Goal: Task Accomplishment & Management: Use online tool/utility

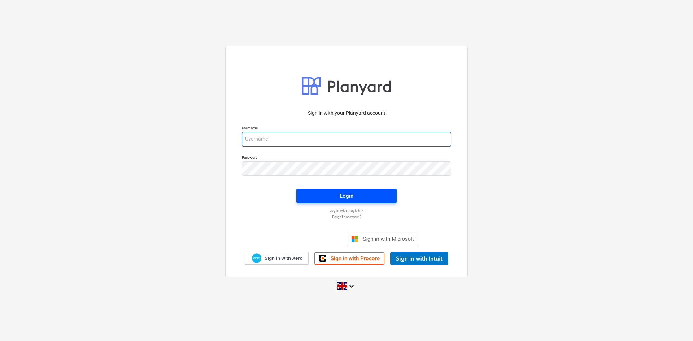
type input "[EMAIL_ADDRESS][DOMAIN_NAME]"
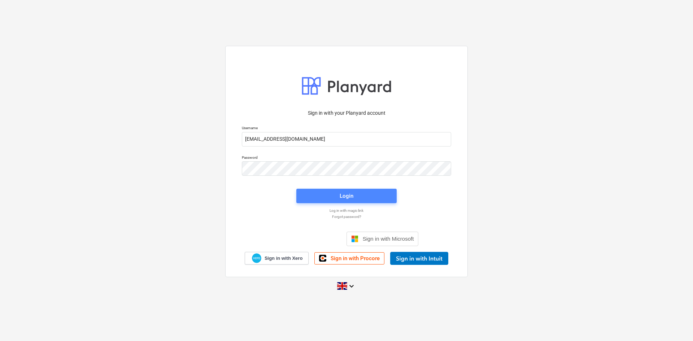
click at [322, 192] on span "Login" at bounding box center [346, 195] width 83 height 9
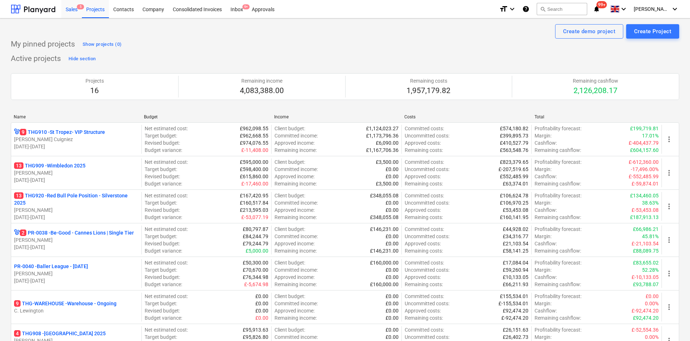
click at [74, 9] on div "Sales 5" at bounding box center [71, 9] width 21 height 18
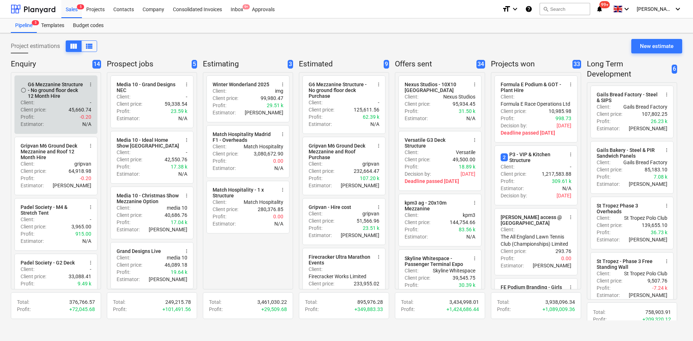
click at [89, 83] on span "more_vert" at bounding box center [91, 85] width 6 height 6
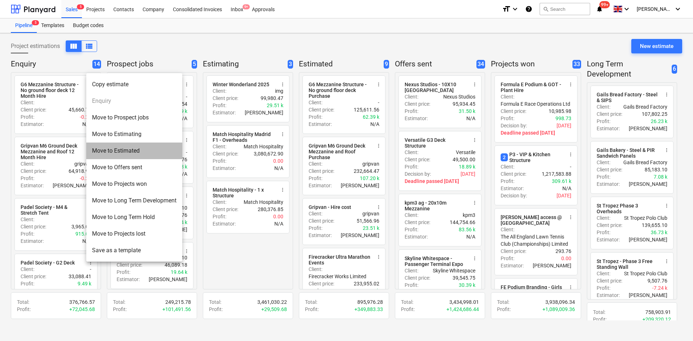
click at [139, 146] on li "Move to Estimated" at bounding box center [134, 150] width 96 height 17
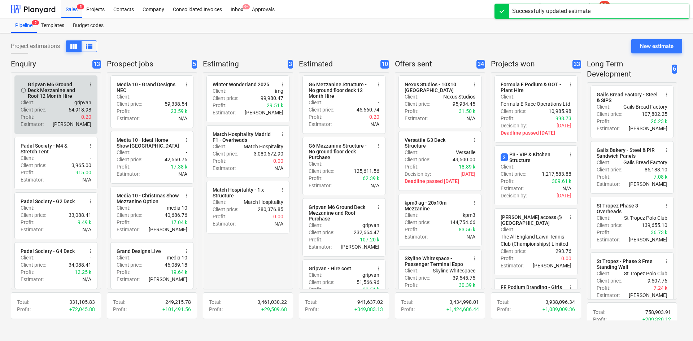
click at [89, 85] on span "more_vert" at bounding box center [91, 85] width 6 height 6
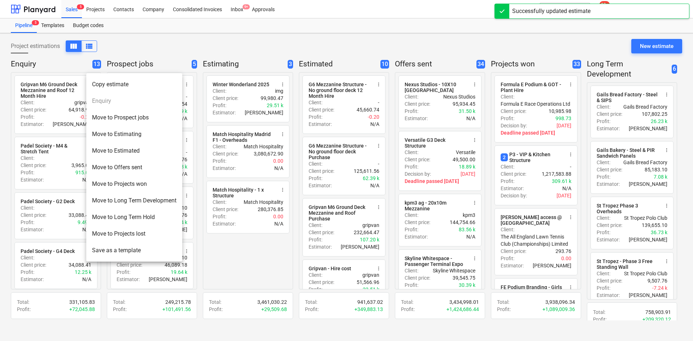
click at [114, 155] on li "Move to Estimated" at bounding box center [134, 150] width 96 height 17
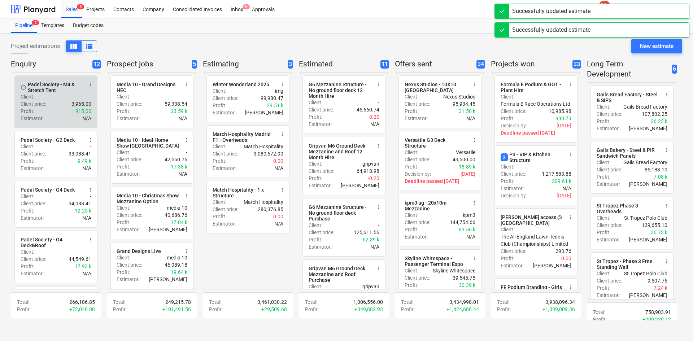
click at [72, 112] on div "Profit : 915.00" at bounding box center [56, 110] width 71 height 7
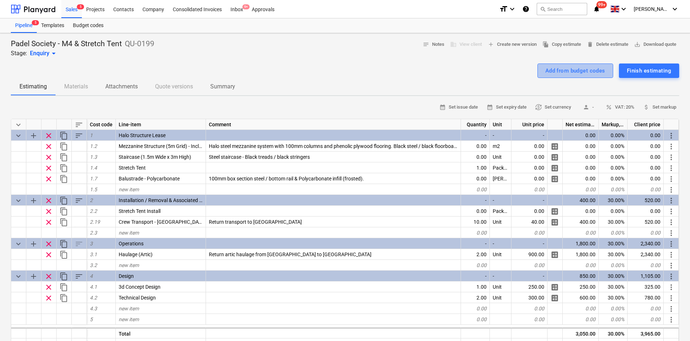
click at [545, 70] on div "Add from budget codes" at bounding box center [575, 70] width 60 height 9
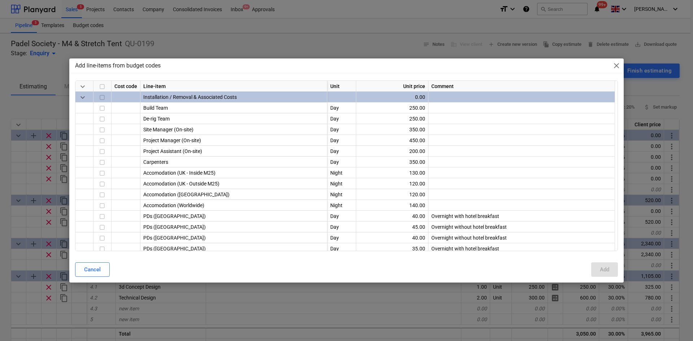
type textarea "x"
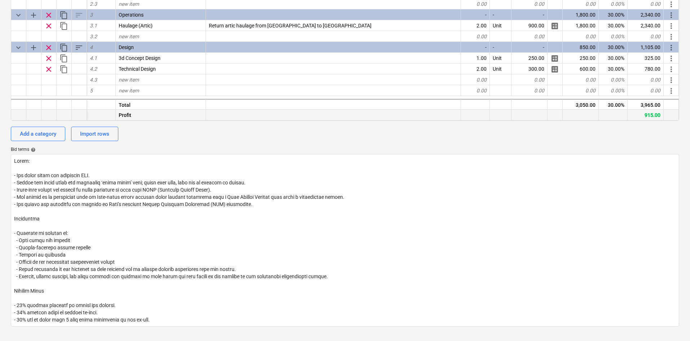
scroll to position [144, 0]
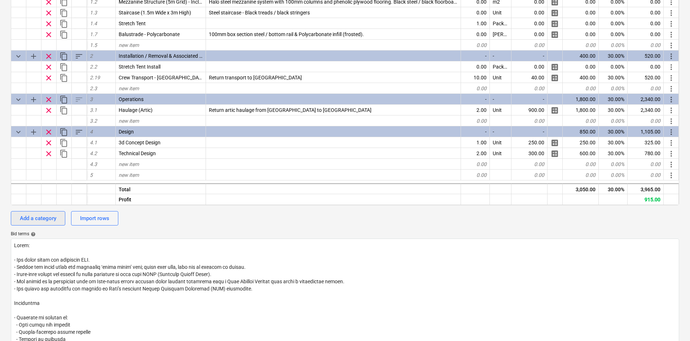
click at [41, 223] on button "Add a category" at bounding box center [38, 218] width 54 height 14
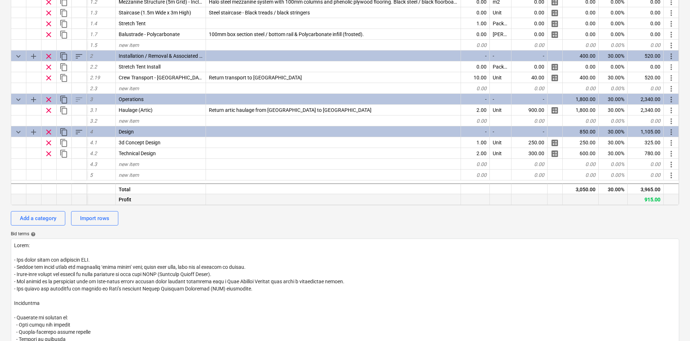
type textarea "x"
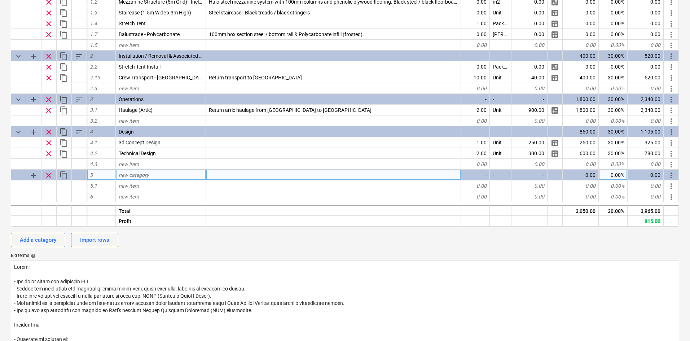
click at [175, 174] on div "new category" at bounding box center [161, 175] width 90 height 11
type input "Strech Tent Maintenance"
type textarea "x"
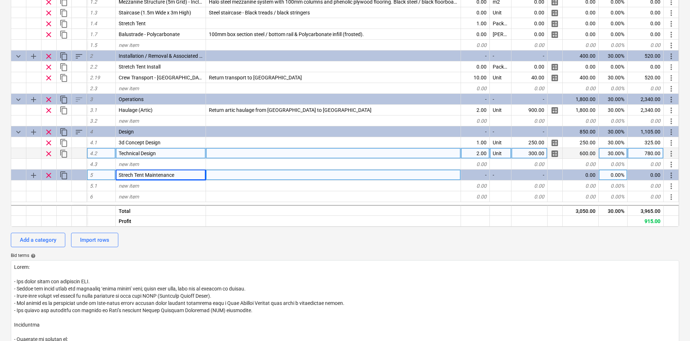
click at [165, 154] on div "Technical Design" at bounding box center [161, 153] width 90 height 11
click at [176, 172] on div "Strech Tent Maintenance" at bounding box center [161, 175] width 90 height 11
click at [185, 175] on input "Strech Tent Maintenance" at bounding box center [161, 175] width 90 height 10
click at [189, 176] on input "Strech Tent Maintenance" at bounding box center [161, 175] width 90 height 10
drag, startPoint x: 190, startPoint y: 176, endPoint x: 145, endPoint y: 179, distance: 45.2
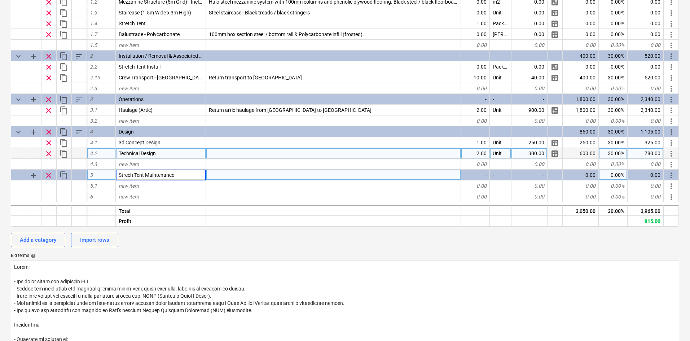
click at [145, 179] on input "Strech Tent Maintenance" at bounding box center [161, 175] width 90 height 10
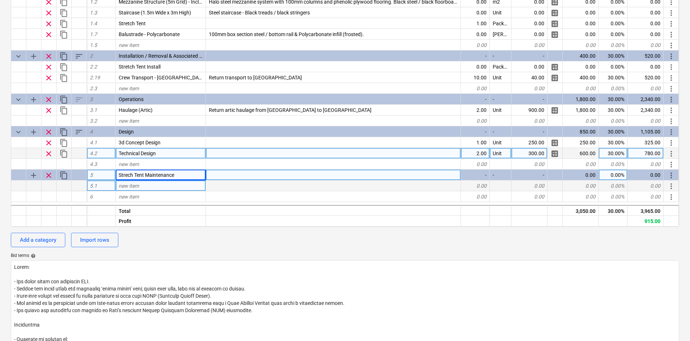
click at [179, 188] on div "new item" at bounding box center [161, 185] width 90 height 11
type input "Y"
type input "S"
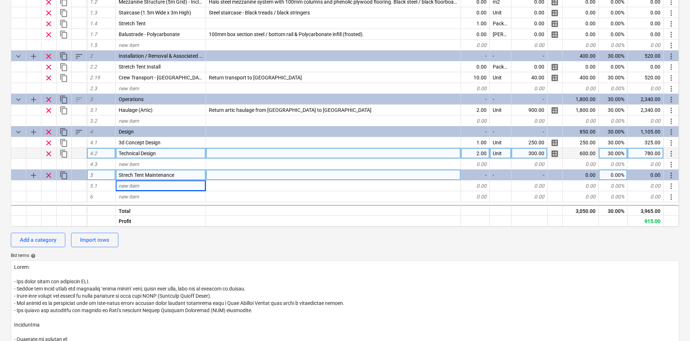
type textarea "x"
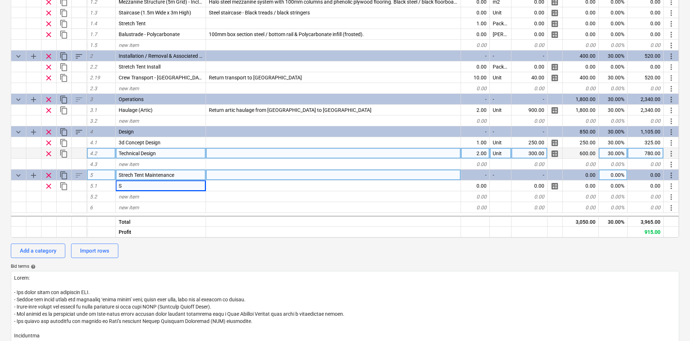
click at [166, 178] on div "Strech Tent Maintenance" at bounding box center [161, 175] width 90 height 11
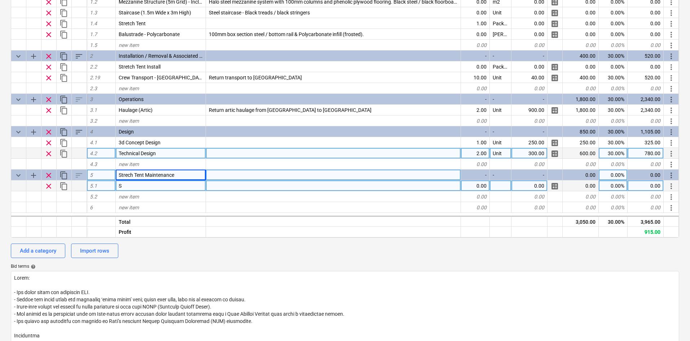
click at [164, 189] on div "S" at bounding box center [161, 185] width 90 height 11
type input "Strech"
type textarea "x"
type input "Yearly strech tent maintenance from approved 3rd party contractor"
click at [472, 189] on div "0.00" at bounding box center [475, 185] width 29 height 11
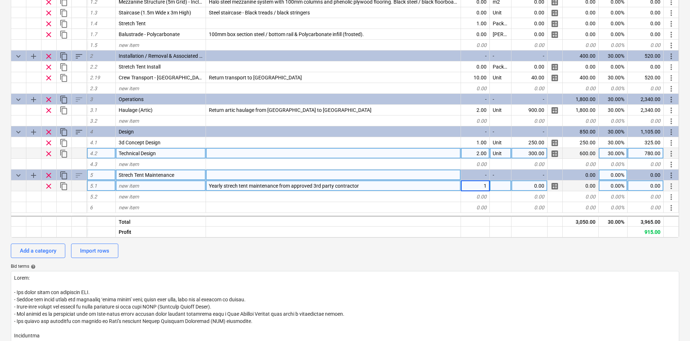
type textarea "x"
type input "p"
type input "Package"
type textarea "x"
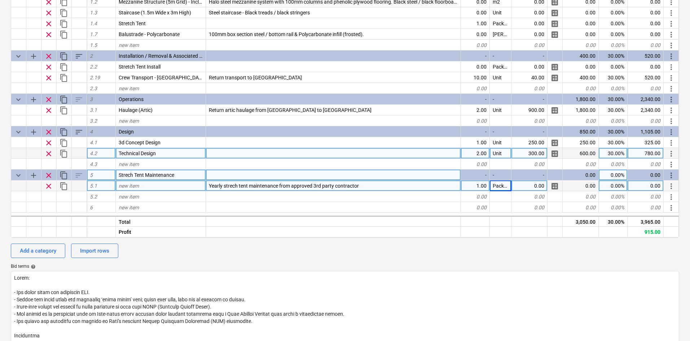
click at [540, 184] on div "0.00" at bounding box center [529, 185] width 36 height 11
type input "1,457.75"
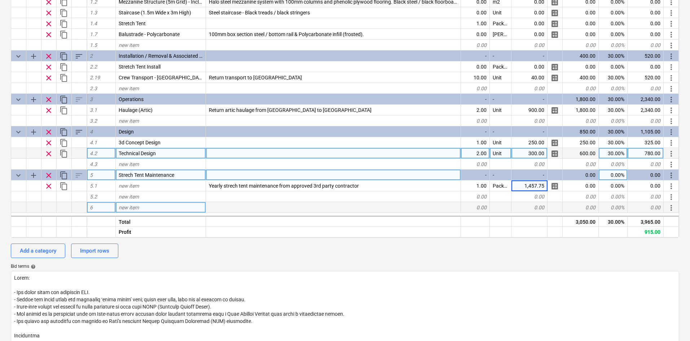
type textarea "x"
type input "30"
type textarea "x"
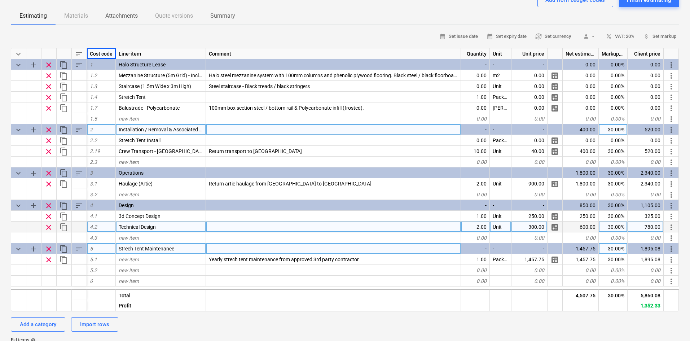
scroll to position [36, 0]
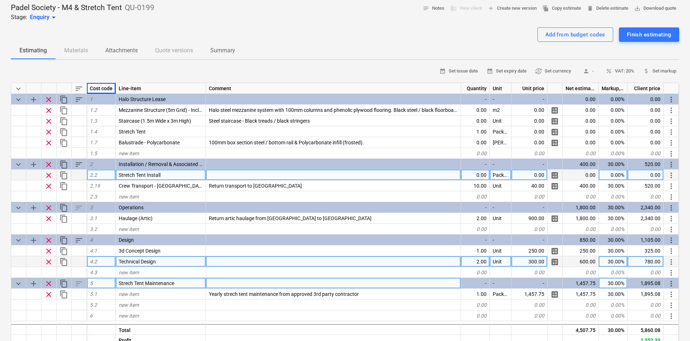
click at [225, 176] on div at bounding box center [333, 175] width 255 height 11
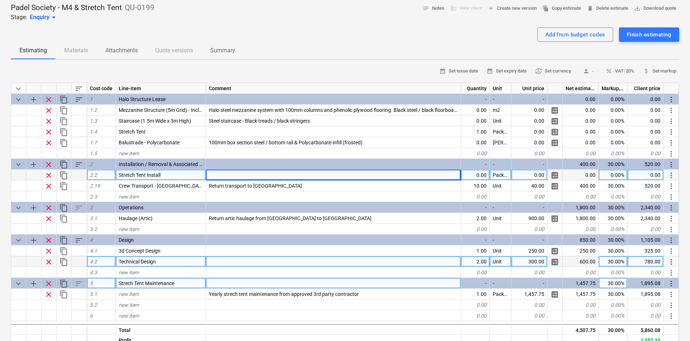
click at [475, 173] on div "0.00" at bounding box center [475, 175] width 29 height 11
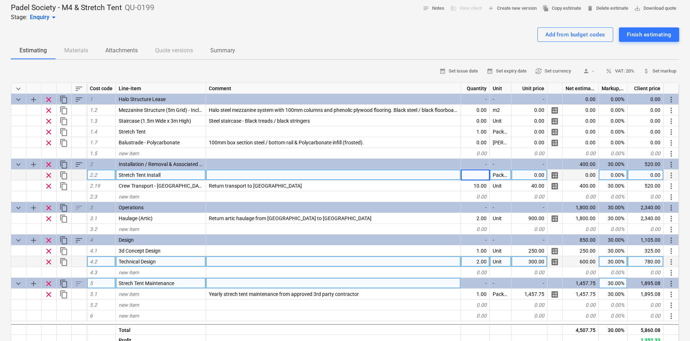
type input "1"
type textarea "x"
click at [382, 174] on div at bounding box center [333, 175] width 255 height 11
type input "Strech tent installation by approved 3rd party contactor"
type textarea "x"
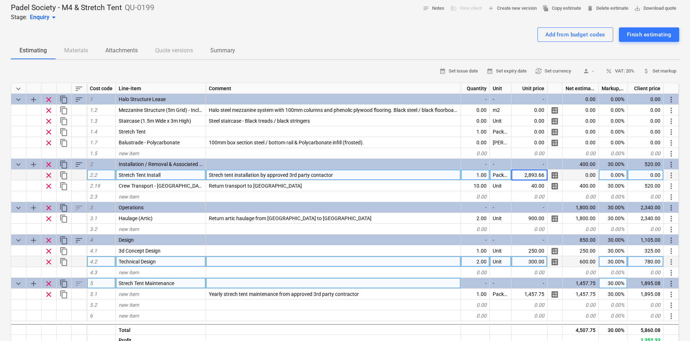
type input "2893.66"
type textarea "x"
type input "30"
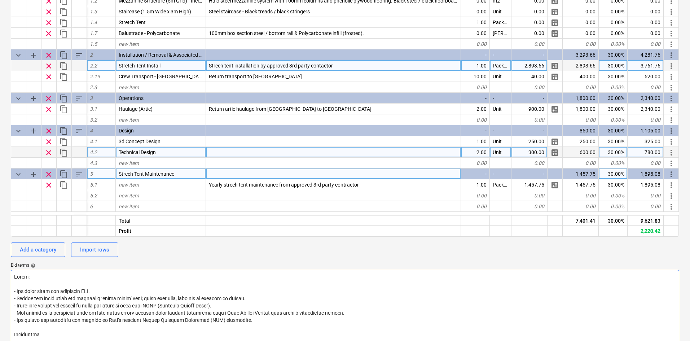
scroll to position [252, 0]
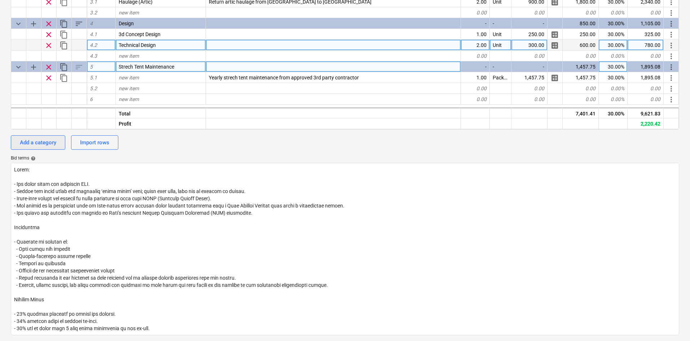
click at [41, 145] on div "Add a category" at bounding box center [38, 142] width 36 height 9
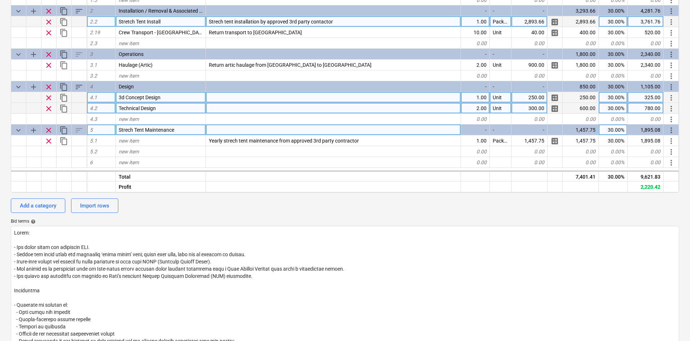
scroll to position [108, 0]
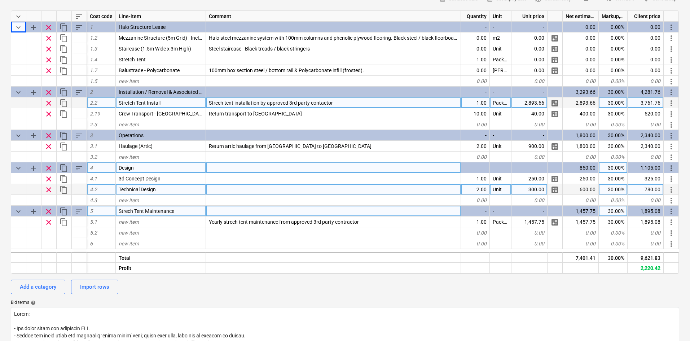
type textarea "x"
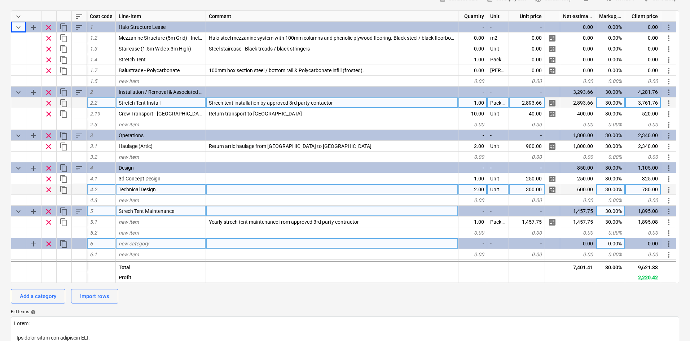
click at [152, 247] on div "new category" at bounding box center [161, 243] width 90 height 11
type input "Strech Tent Supply & Installation"
type textarea "x"
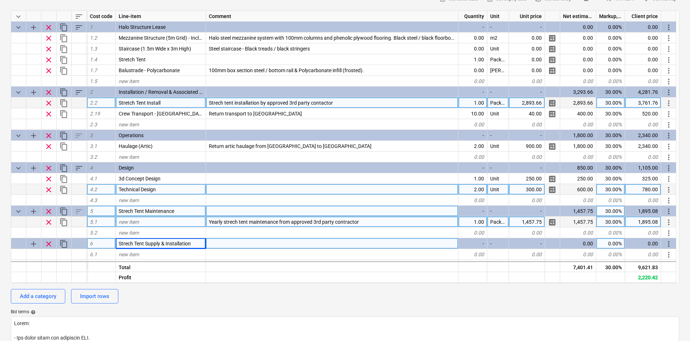
scroll to position [72, 0]
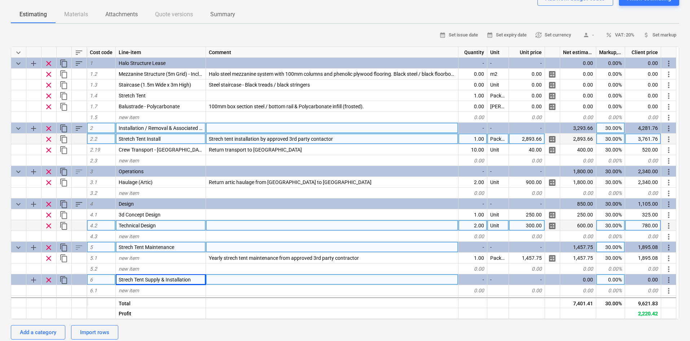
click at [79, 129] on span "sort" at bounding box center [79, 128] width 9 height 9
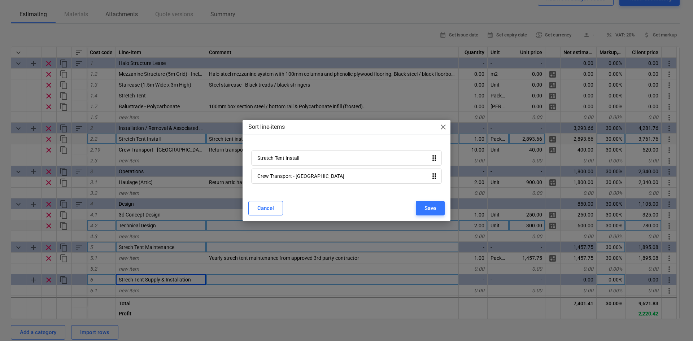
click at [439, 122] on div "Sort line-items close" at bounding box center [346, 127] width 208 height 14
click at [445, 129] on span "close" at bounding box center [443, 127] width 9 height 9
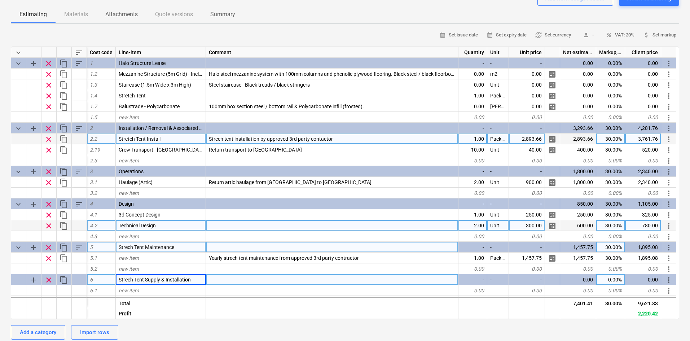
click at [670, 139] on span "more_vert" at bounding box center [668, 139] width 9 height 9
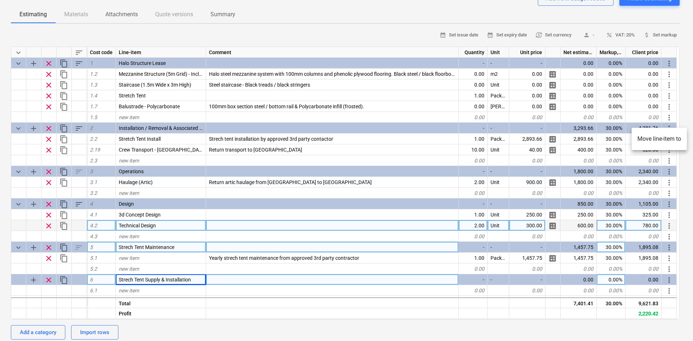
click at [668, 142] on li "Move line-item to" at bounding box center [658, 139] width 55 height 17
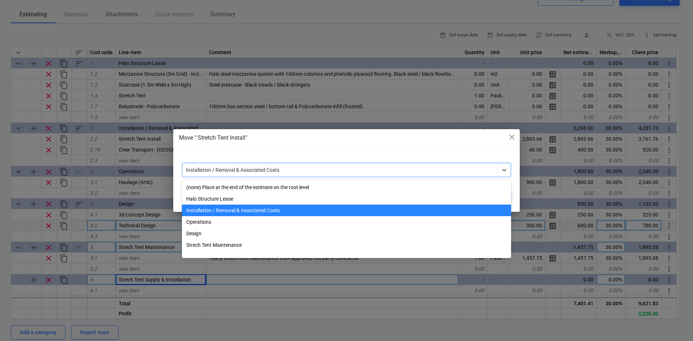
click at [357, 169] on div at bounding box center [340, 169] width 308 height 7
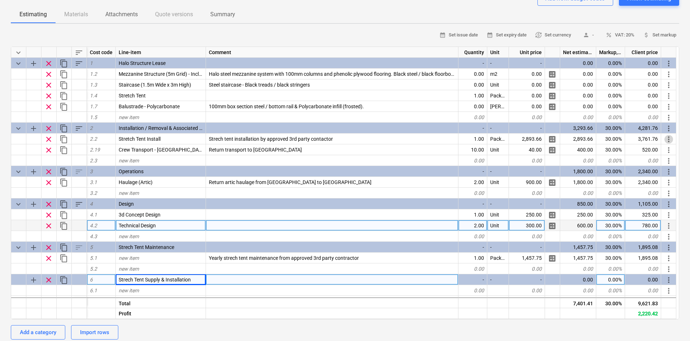
click at [78, 50] on span "sort" at bounding box center [79, 52] width 9 height 9
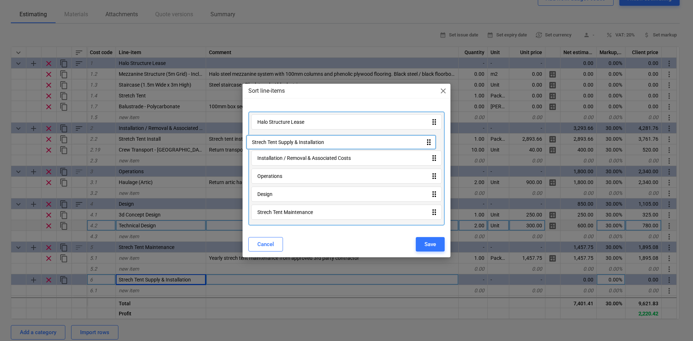
drag, startPoint x: 287, startPoint y: 215, endPoint x: 280, endPoint y: 140, distance: 74.7
click at [280, 140] on div "Halo Structure Lease drag_indicator Installation / Removal & Associated Costs d…" at bounding box center [346, 168] width 196 height 114
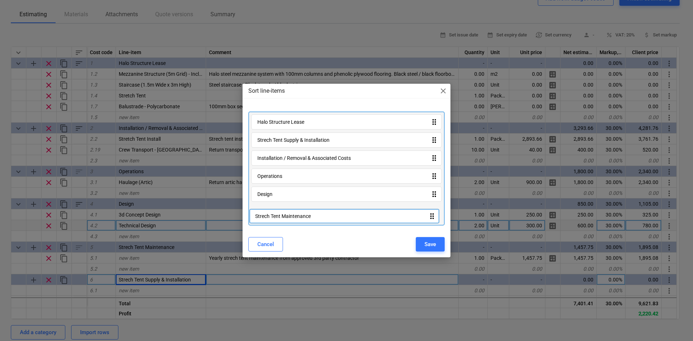
click at [291, 218] on div "Halo Structure Lease drag_indicator Strech Tent Supply & Installation drag_indi…" at bounding box center [346, 168] width 196 height 114
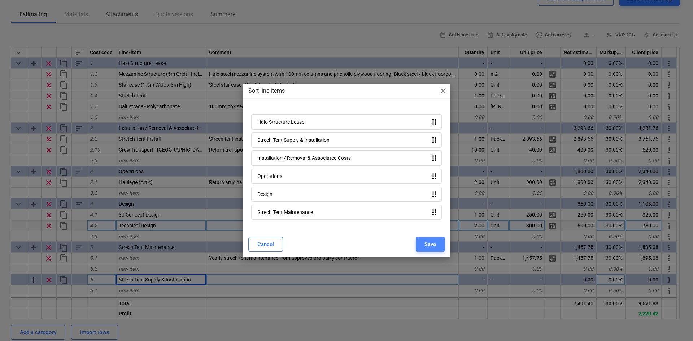
click at [428, 242] on div "Save" at bounding box center [430, 244] width 12 height 9
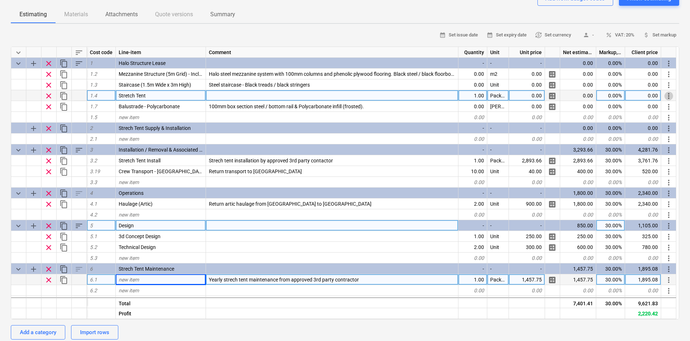
click at [666, 96] on span "more_vert" at bounding box center [668, 96] width 9 height 9
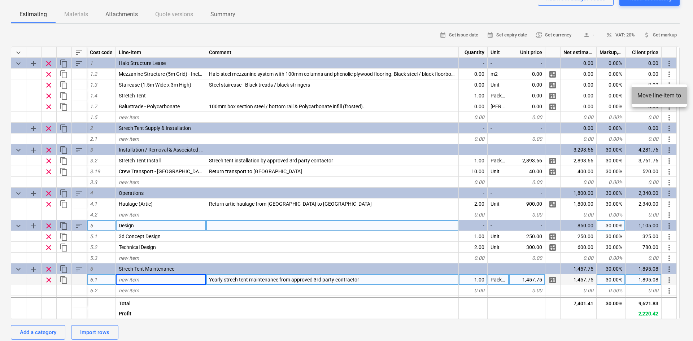
click at [648, 96] on li "Move line-item to" at bounding box center [658, 95] width 55 height 17
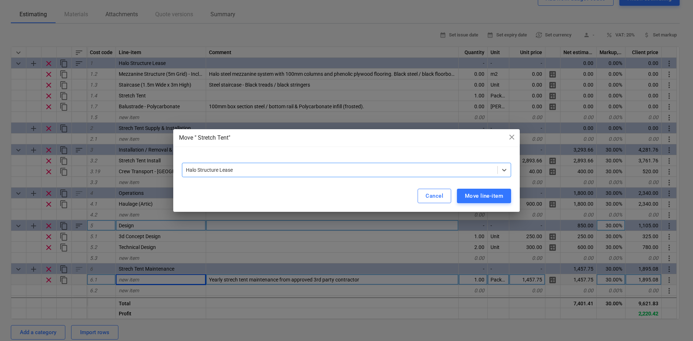
click at [370, 162] on div at bounding box center [346, 160] width 329 height 6
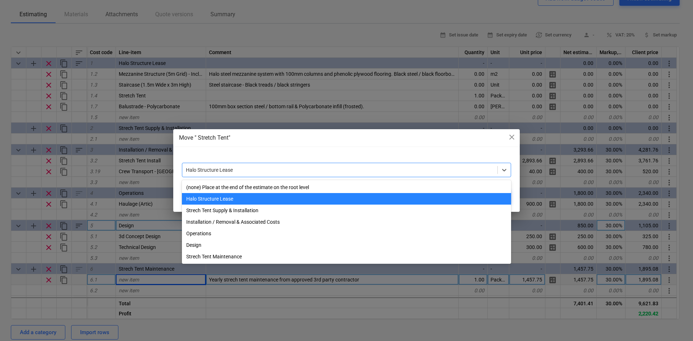
click at [337, 171] on div at bounding box center [340, 169] width 308 height 7
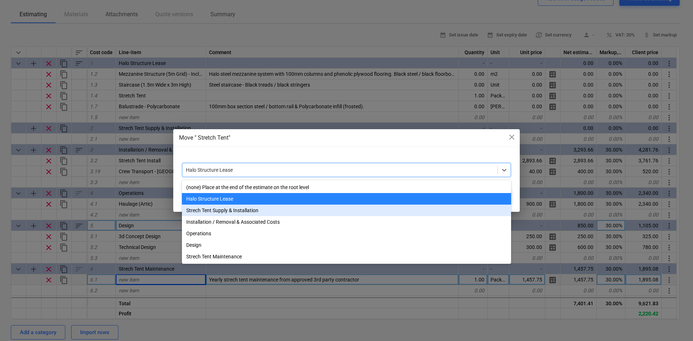
click at [249, 210] on div "Strech Tent Supply & Installation" at bounding box center [346, 211] width 329 height 12
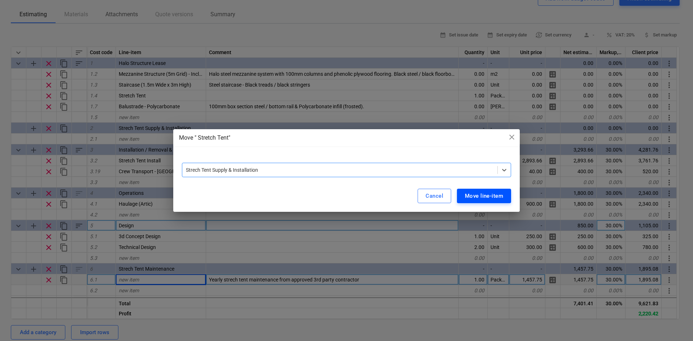
click at [474, 191] on button "Move line-item" at bounding box center [484, 196] width 54 height 14
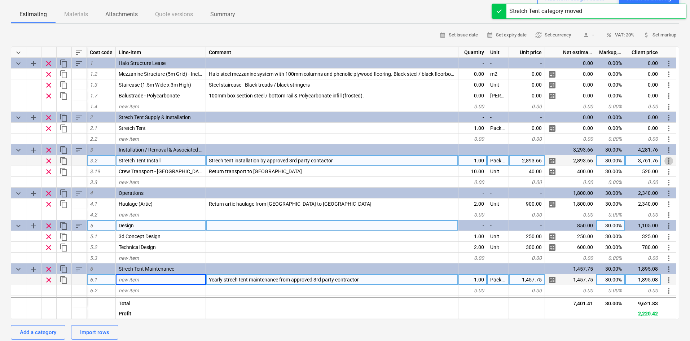
click at [672, 160] on span "more_vert" at bounding box center [668, 161] width 9 height 9
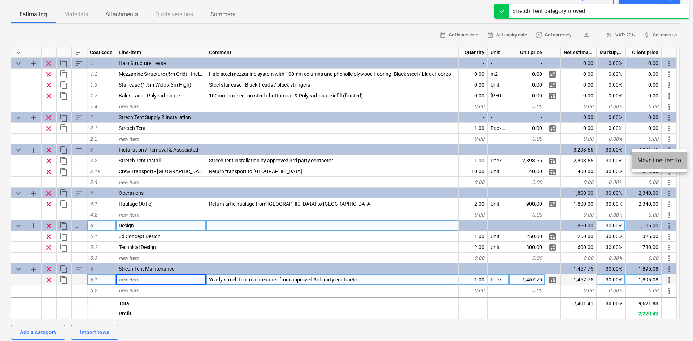
click at [663, 164] on li "Move line-item to" at bounding box center [658, 160] width 55 height 17
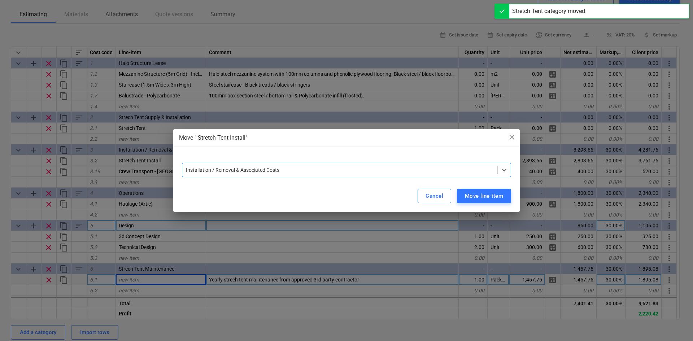
click at [308, 169] on div at bounding box center [340, 169] width 308 height 7
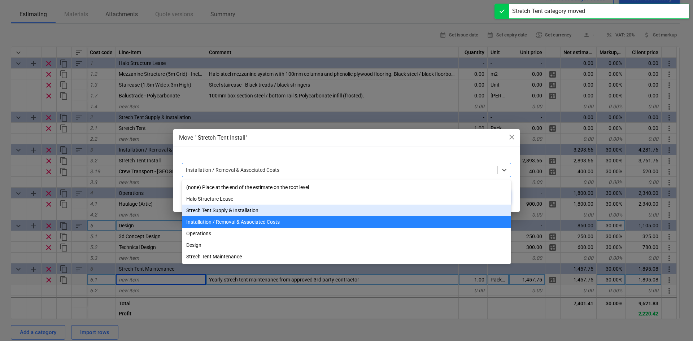
click at [237, 214] on div "Strech Tent Supply & Installation" at bounding box center [346, 211] width 329 height 12
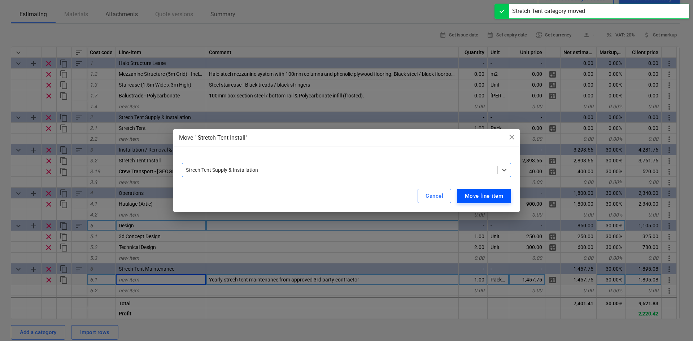
click at [491, 196] on div "Move line-item" at bounding box center [484, 195] width 38 height 9
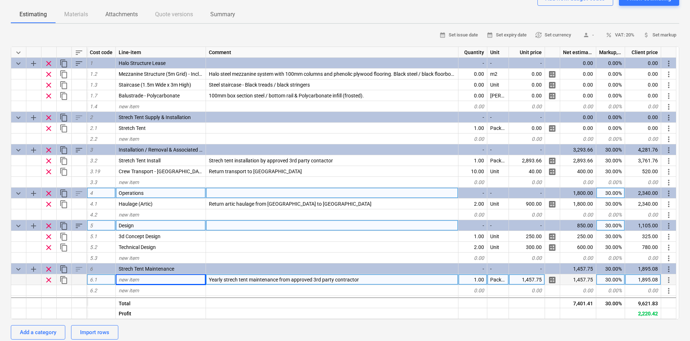
type textarea "x"
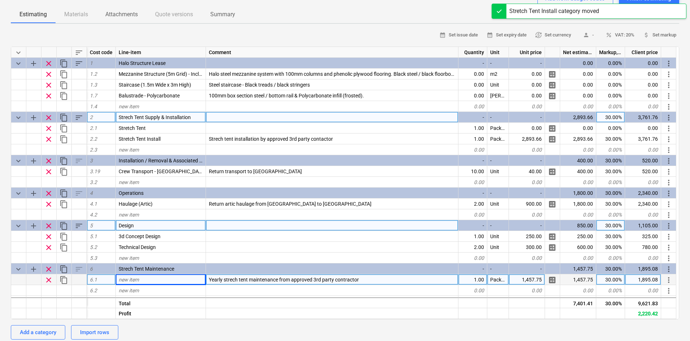
click at [228, 122] on div at bounding box center [332, 117] width 252 height 11
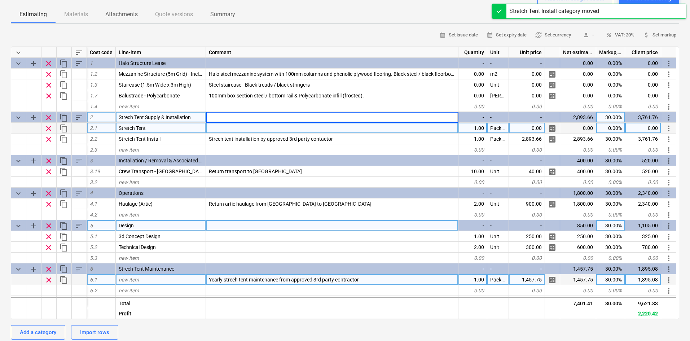
click at [254, 132] on div at bounding box center [332, 128] width 252 height 11
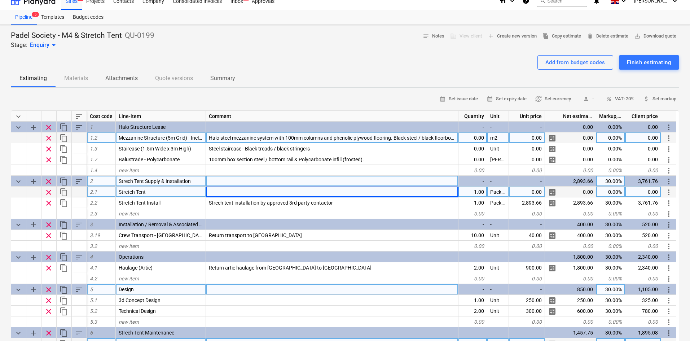
scroll to position [0, 0]
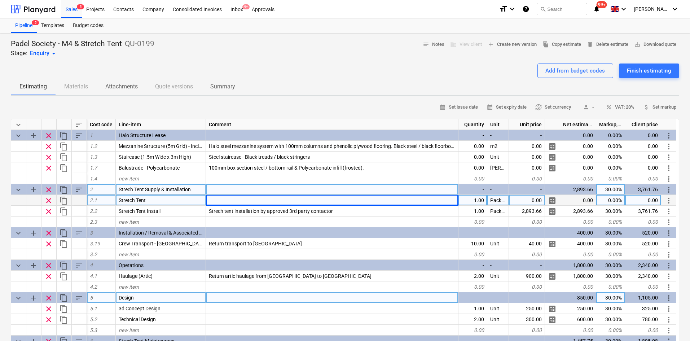
click at [517, 198] on div "0.00" at bounding box center [527, 200] width 36 height 11
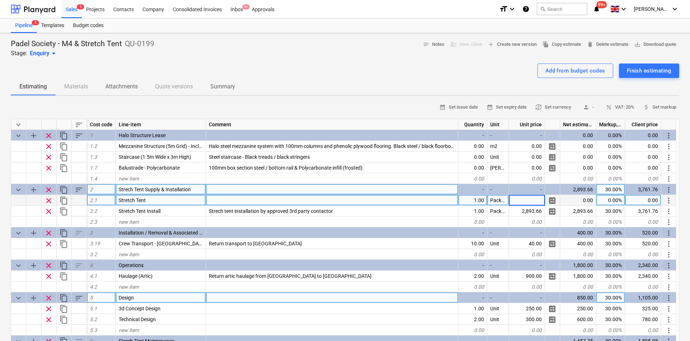
type input "21,086.50"
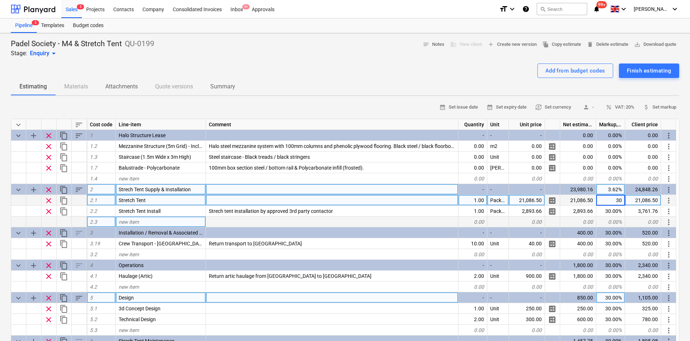
type textarea "x"
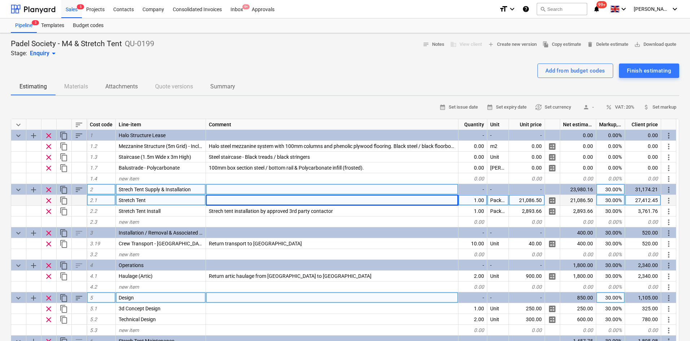
click at [228, 203] on div at bounding box center [332, 200] width 252 height 11
type input "Custom"
type textarea "x"
click at [235, 198] on div "Custom" at bounding box center [332, 200] width 252 height 11
click at [237, 202] on input "Custom" at bounding box center [332, 200] width 252 height 10
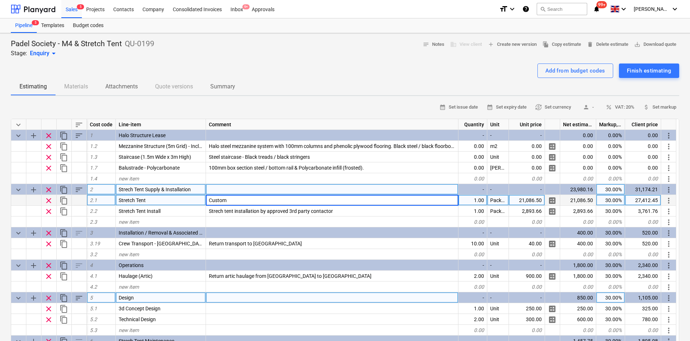
type input "Custom 26m x 10.5m"
type textarea "x"
click at [267, 197] on div "Custom 26m x 10.5m" at bounding box center [332, 200] width 252 height 11
type input "Custom 26m x 10.5m strech tent roof,"
type textarea "x"
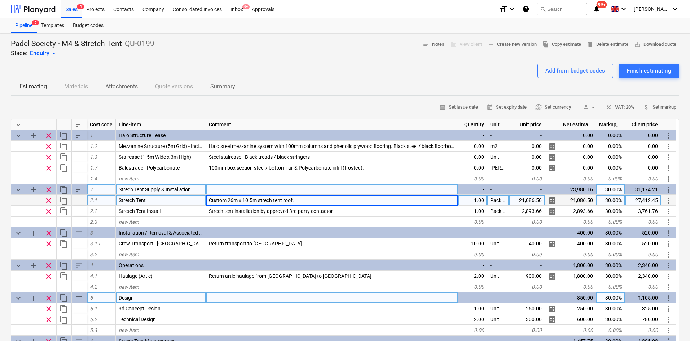
click at [304, 202] on div "Custom 26m x 10.5m strech tent roof," at bounding box center [332, 200] width 252 height 11
click at [303, 200] on input "Custom 26m x 10.5m strech tent roof," at bounding box center [332, 200] width 252 height 10
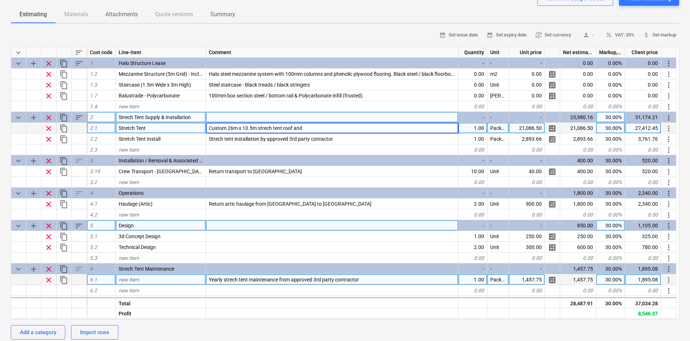
click at [312, 131] on input "Custom 26m x 10.5m strech tent roof and" at bounding box center [332, 128] width 252 height 10
type input "Custom 26m x 10.5m strech tent roof and structural engineers calculations."
type textarea "x"
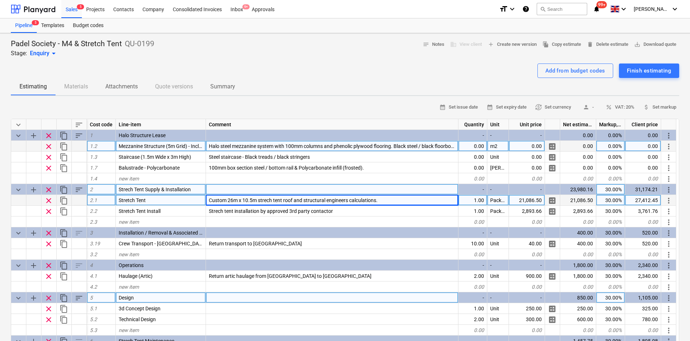
click at [210, 145] on span "Halo steel mezzanine system with 100mm columns and phenolic plywood flooring. B…" at bounding box center [436, 146] width 454 height 6
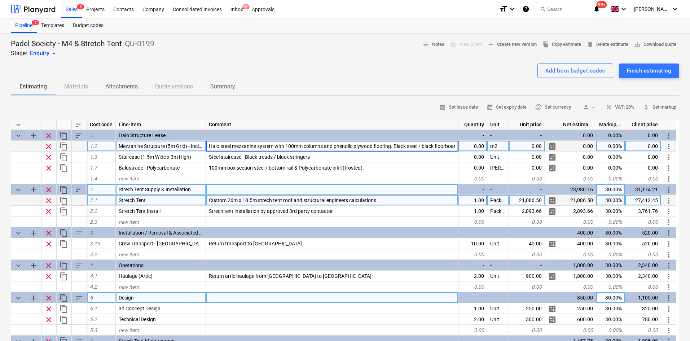
scroll to position [0, 212]
click at [207, 144] on div "Halo steel mezzanine system with 100mm columns and phenolic plywood flooring. B…" at bounding box center [332, 146] width 252 height 11
type input "5x20m Halo steel mezzanine system with 100mm columns and phenolic plywood floor…"
type textarea "x"
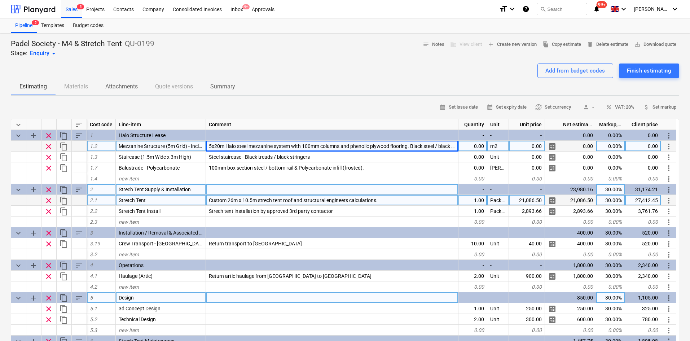
click at [401, 146] on span "5x20m Halo steel mezzanine system with 100mm columns and phenolic plywood floor…" at bounding box center [444, 146] width 470 height 6
click at [360, 69] on div "Add from budget codes Finish estimating" at bounding box center [345, 70] width 668 height 14
click at [503, 145] on div "m2" at bounding box center [498, 146] width 22 height 11
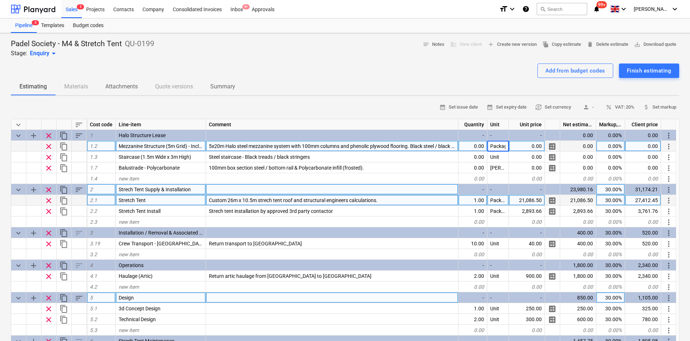
type input "Package"
type textarea "x"
type input "5"
type input "Package"
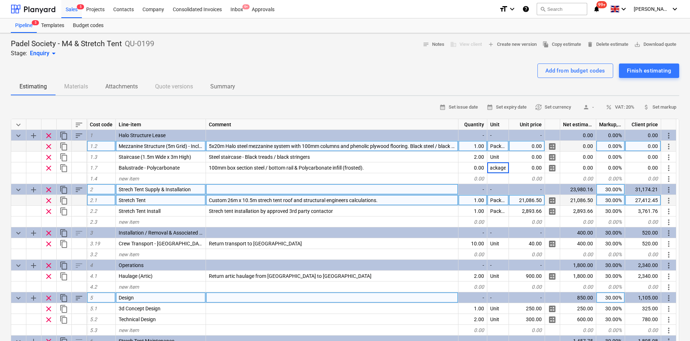
type textarea "x"
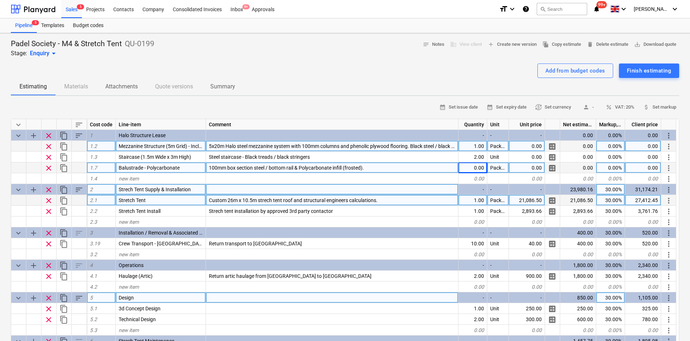
click at [476, 166] on div "0.00" at bounding box center [472, 167] width 29 height 11
type input "8640"
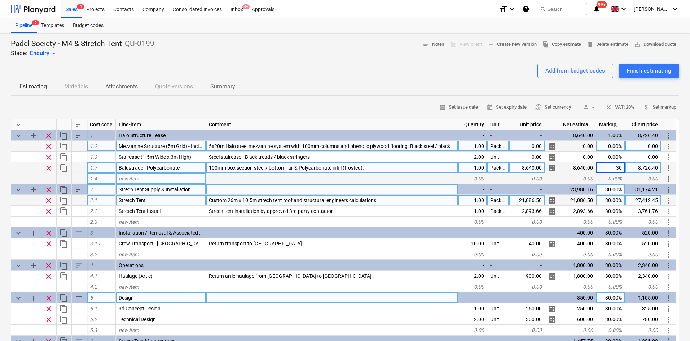
type textarea "x"
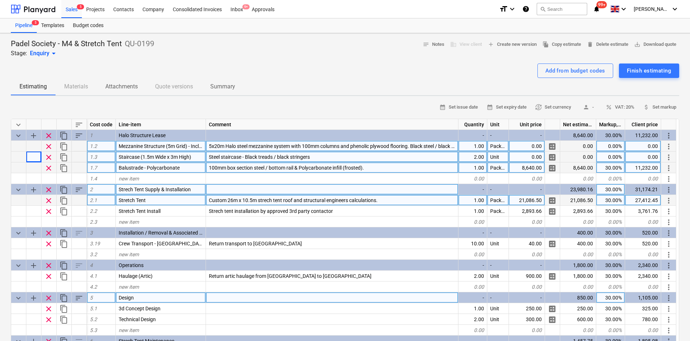
click at [520, 157] on div "0.00" at bounding box center [527, 156] width 36 height 11
type input "6500"
type textarea "x"
type input "30"
type textarea "x"
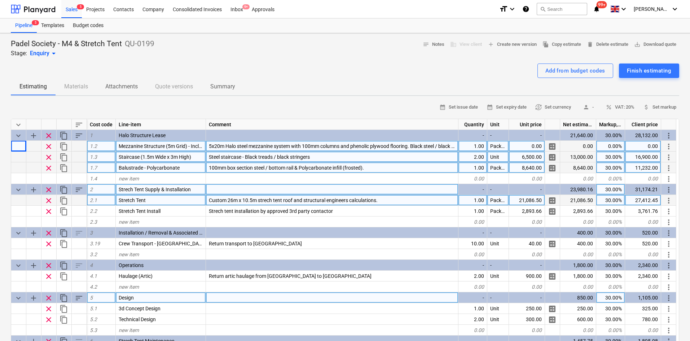
click at [529, 144] on div "0.00" at bounding box center [527, 146] width 36 height 11
click at [522, 142] on div "0.00" at bounding box center [527, 146] width 36 height 11
click at [520, 144] on input "£35,934.75" at bounding box center [527, 146] width 36 height 10
type input "35,934.75"
type textarea "x"
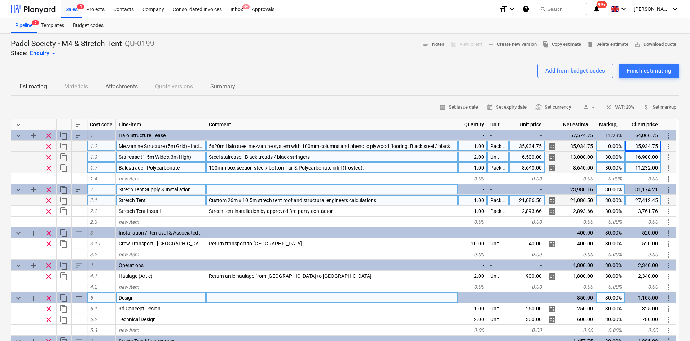
click at [635, 150] on div "35,934.75" at bounding box center [643, 146] width 36 height 11
click at [634, 146] on input "£ 64,143.20" at bounding box center [643, 146] width 36 height 10
type input "64,143.20"
type textarea "x"
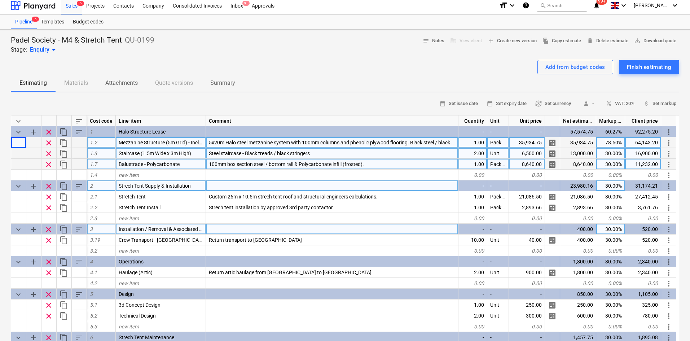
scroll to position [0, 0]
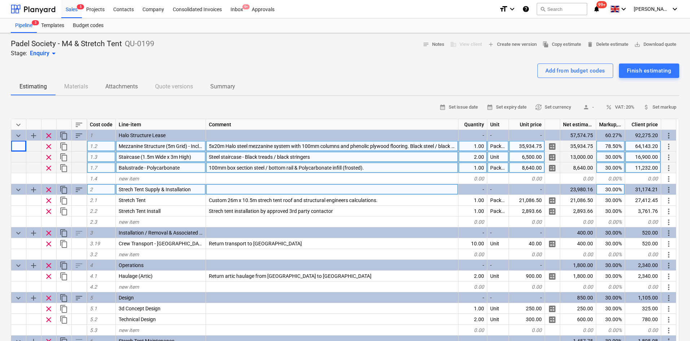
click at [572, 147] on div "35,934.75" at bounding box center [578, 146] width 36 height 11
click at [531, 144] on div "35,934.75" at bounding box center [527, 146] width 36 height 11
click at [517, 147] on input "£105,959.92" at bounding box center [527, 146] width 36 height 10
type input "105,959.92"
type textarea "x"
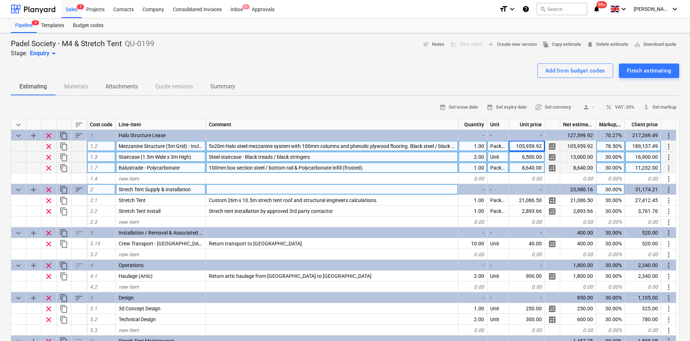
click at [647, 149] on div "189,137.49" at bounding box center [643, 146] width 36 height 11
click at [633, 145] on input "£ 194,942.86" at bounding box center [643, 146] width 36 height 10
type input "194,942.86"
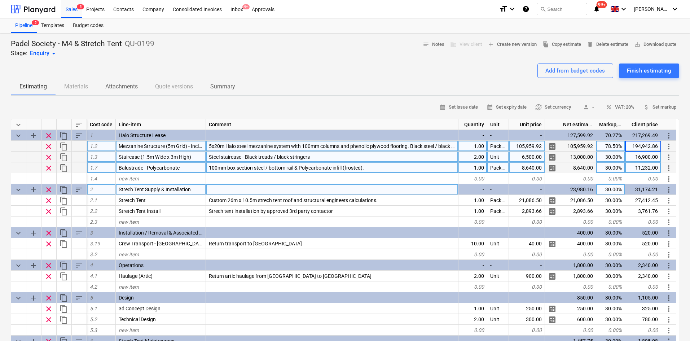
type textarea "x"
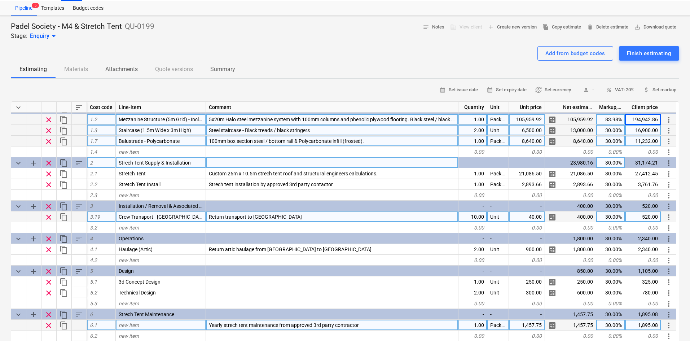
scroll to position [36, 0]
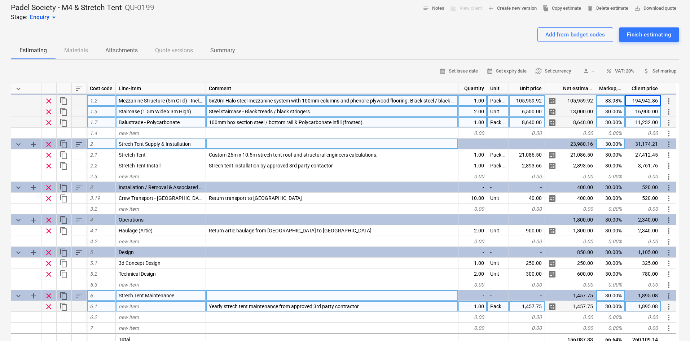
click at [143, 293] on span "Strech Tent Maintenance" at bounding box center [147, 296] width 56 height 6
click at [157, 297] on input "Strech Tent Maintenance" at bounding box center [161, 295] width 90 height 10
drag, startPoint x: 178, startPoint y: 295, endPoint x: 145, endPoint y: 294, distance: 33.6
click at [145, 294] on input "Strech Tent Maintenance" at bounding box center [161, 295] width 90 height 10
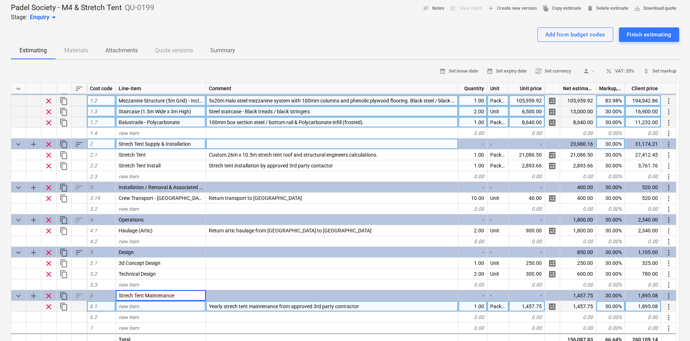
click at [139, 306] on span "new item" at bounding box center [129, 306] width 20 height 6
type input "Maintenance"
type textarea "x"
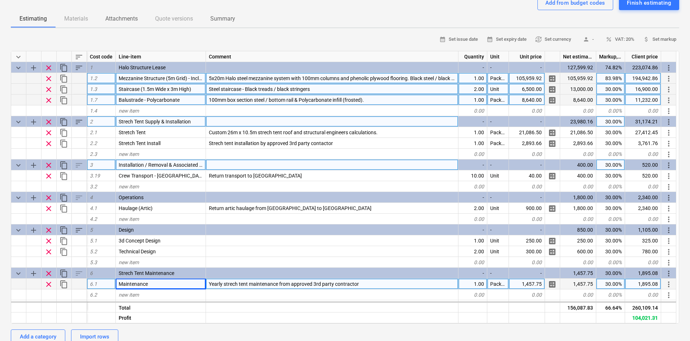
scroll to position [0, 0]
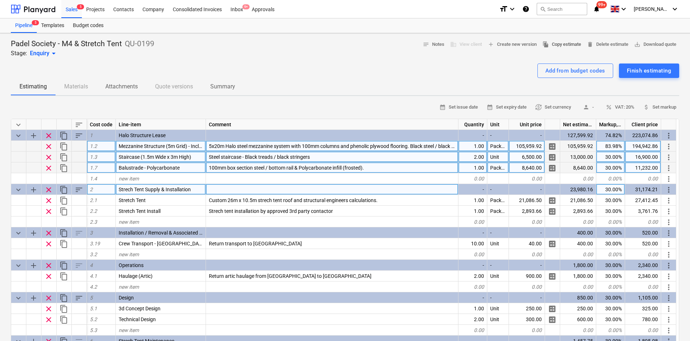
click at [552, 45] on span "file_copy Copy estimate" at bounding box center [561, 44] width 39 height 8
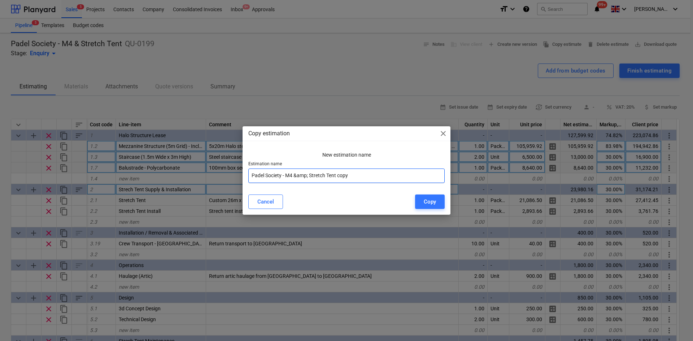
drag, startPoint x: 348, startPoint y: 175, endPoint x: 298, endPoint y: 181, distance: 50.6
click at [298, 181] on input "Padel Society - M4 &amp; Stretch Tent copy" at bounding box center [346, 175] width 196 height 14
click at [423, 175] on input "Padel Society - 10x20m Mezzanine and Groundfloor Deck with Strech Tent" at bounding box center [346, 175] width 196 height 14
type input "Padel Society - 10x20m Mezzanine and Groundfloor Deck with Strech Tent Roof"
click at [432, 207] on button "Copy" at bounding box center [430, 201] width 30 height 14
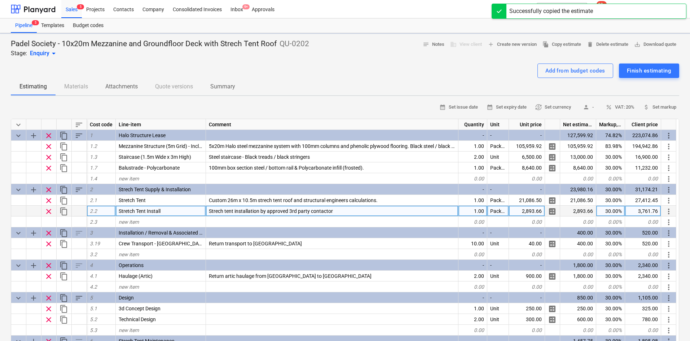
type textarea "x"
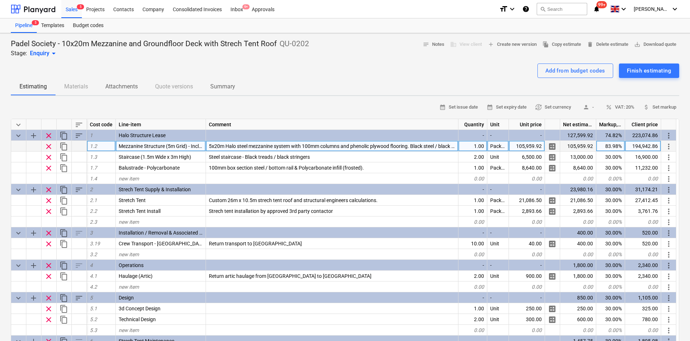
click at [533, 144] on div "105,959.92" at bounding box center [527, 146] width 36 height 11
click at [516, 145] on input "£144,466.96" at bounding box center [527, 146] width 36 height 10
type input "144,466.96"
type textarea "x"
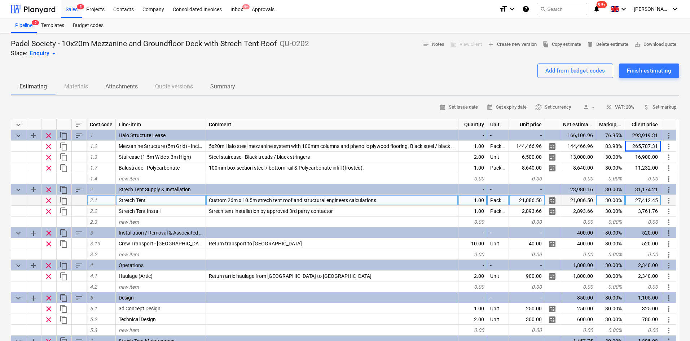
click at [525, 202] on div "21,086.50" at bounding box center [527, 200] width 36 height 11
type input "29,725.00"
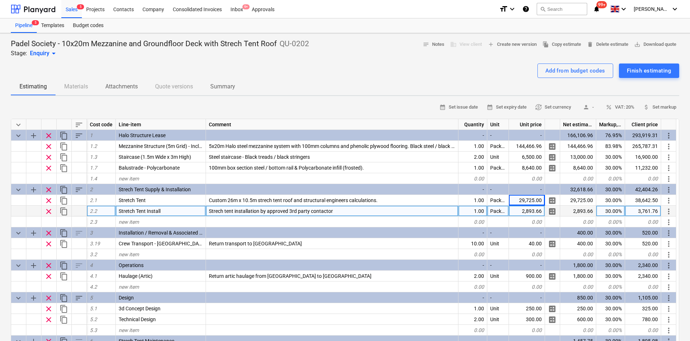
click at [527, 209] on div "2,893.66" at bounding box center [527, 211] width 36 height 11
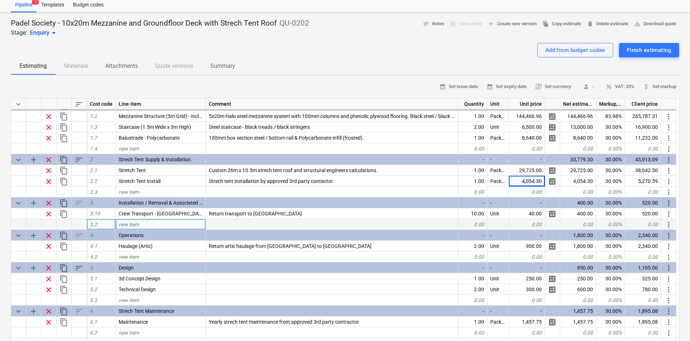
scroll to position [36, 0]
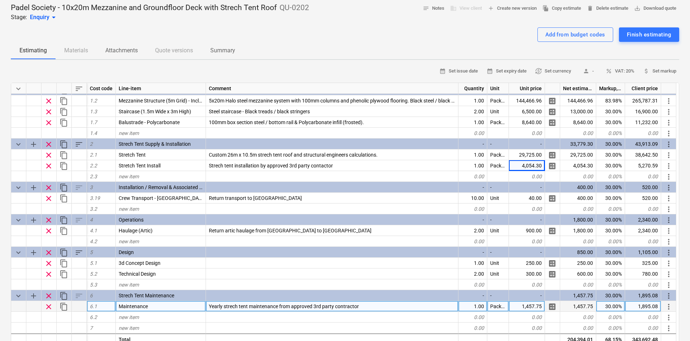
click at [540, 302] on div "1,457.75" at bounding box center [527, 306] width 36 height 11
type textarea "x"
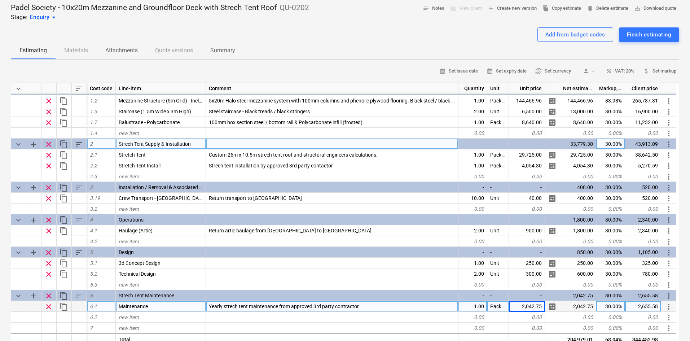
scroll to position [0, 0]
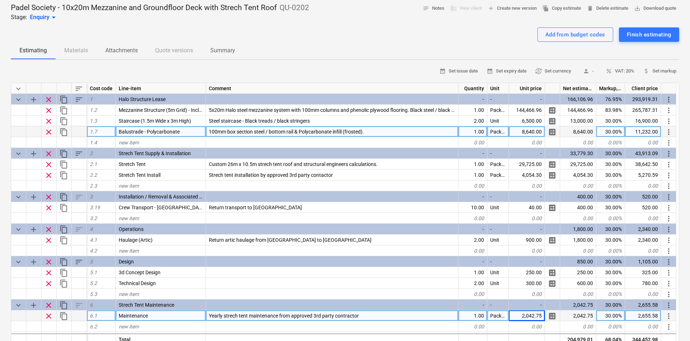
click at [523, 127] on div "8,640.00" at bounding box center [527, 131] width 36 height 11
click at [533, 134] on div "8,640.00" at bounding box center [527, 131] width 36 height 11
type input "10240"
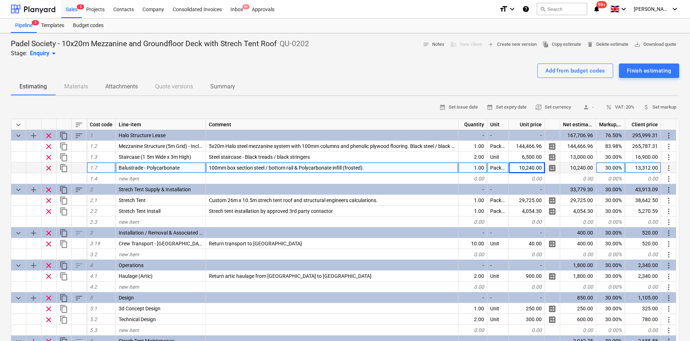
click at [205, 64] on div "Add from budget codes Finish estimating" at bounding box center [345, 70] width 668 height 14
click at [155, 72] on div "Add from budget codes Finish estimating" at bounding box center [345, 70] width 668 height 14
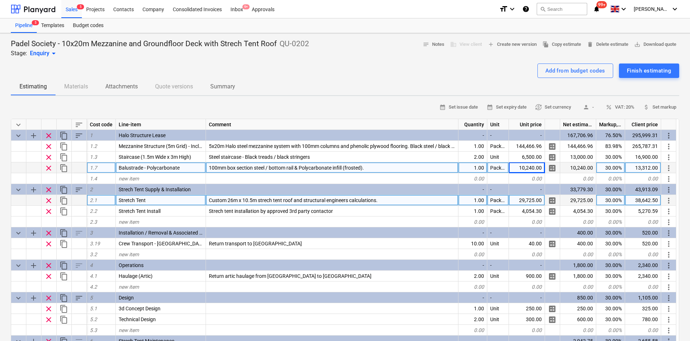
click at [523, 200] on div "29,725.00" at bounding box center [527, 200] width 36 height 11
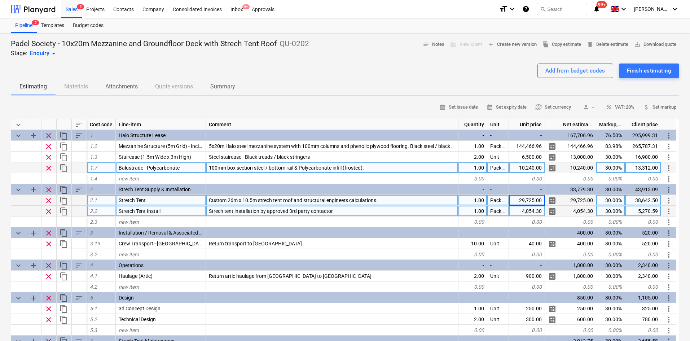
click at [526, 209] on div "4,054.30" at bounding box center [527, 211] width 36 height 11
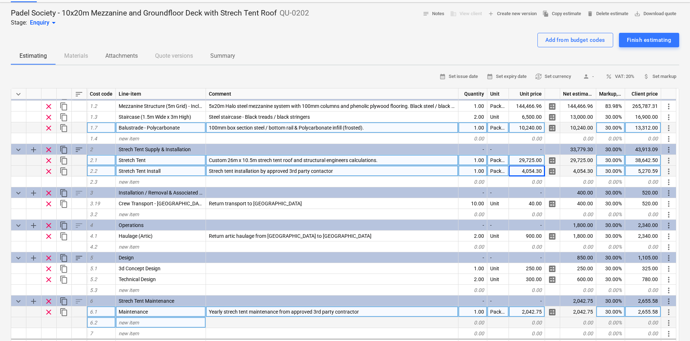
scroll to position [72, 0]
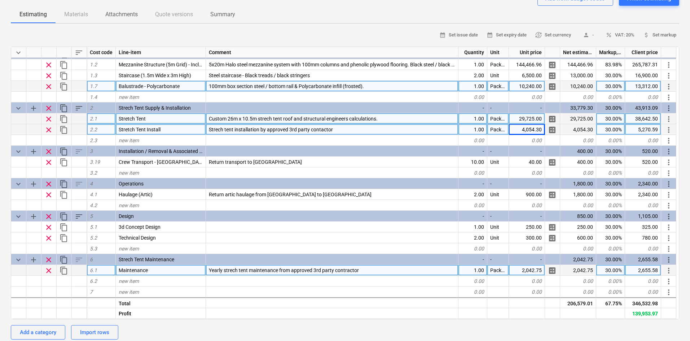
click at [535, 271] on div "2,042.75" at bounding box center [527, 270] width 36 height 11
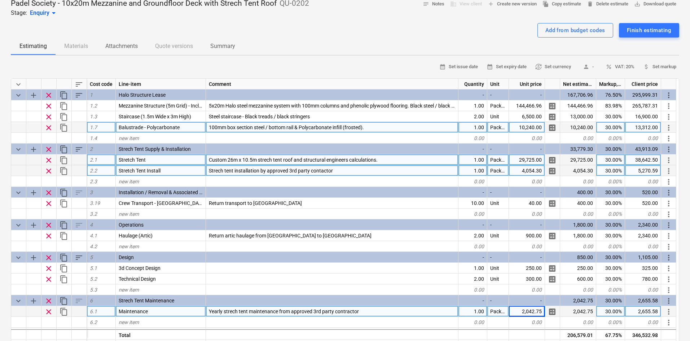
scroll to position [0, 0]
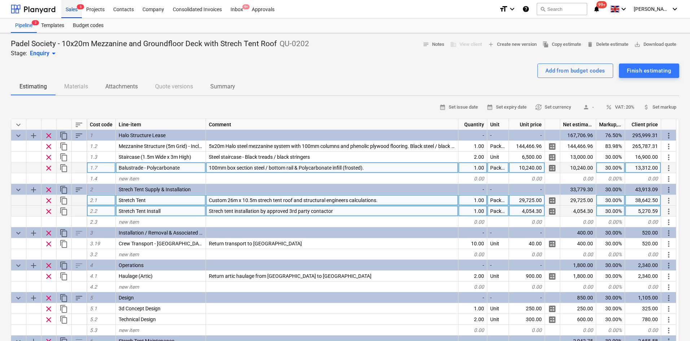
click at [72, 16] on div "Sales 5" at bounding box center [71, 9] width 21 height 18
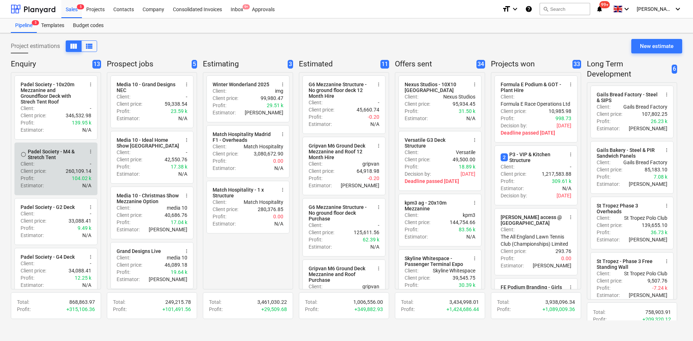
click at [74, 160] on div "Client : -" at bounding box center [56, 163] width 71 height 7
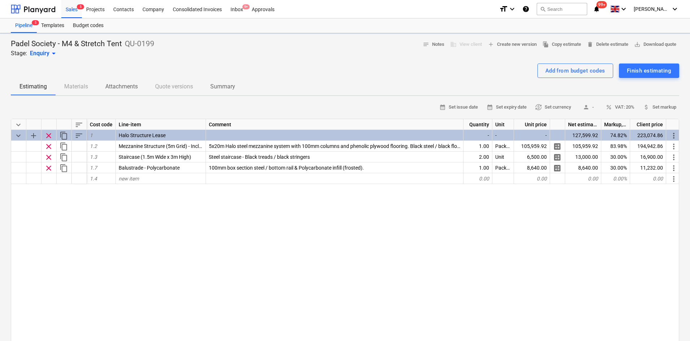
type textarea "x"
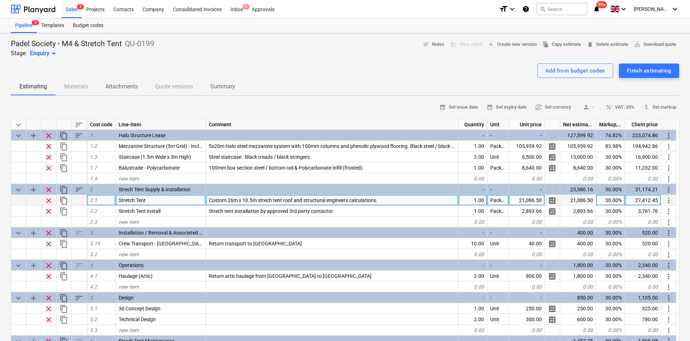
click at [528, 201] on div "21,086.50" at bounding box center [527, 200] width 36 height 11
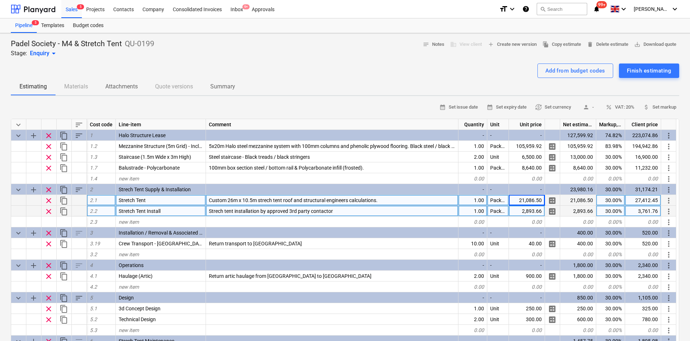
click at [533, 212] on div "2,893.66" at bounding box center [527, 211] width 36 height 11
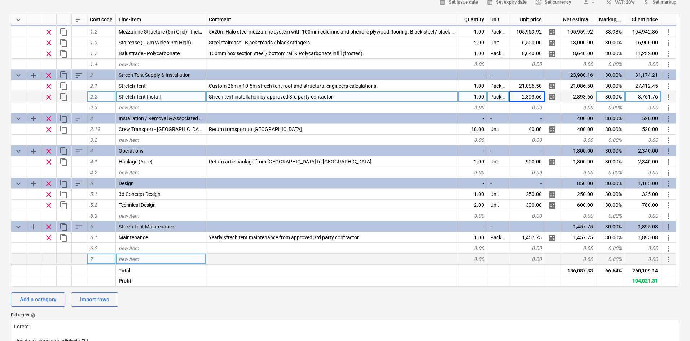
scroll to position [108, 0]
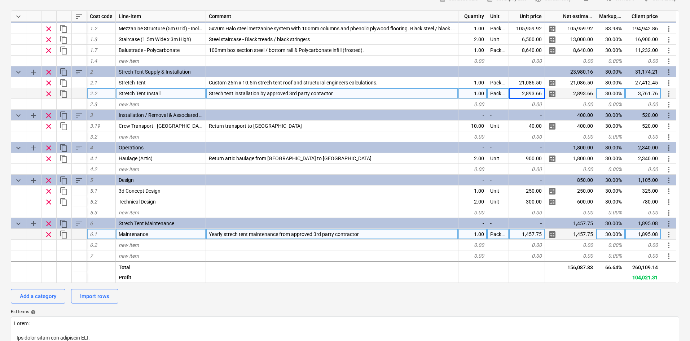
click at [585, 233] on div "1,457.75" at bounding box center [578, 234] width 36 height 11
copy div "1,457.75"
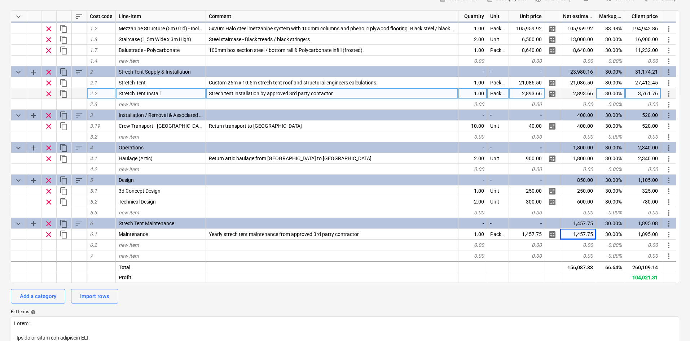
click at [440, 299] on div "Add a category Import rows" at bounding box center [345, 296] width 668 height 14
